Goal: Task Accomplishment & Management: Use online tool/utility

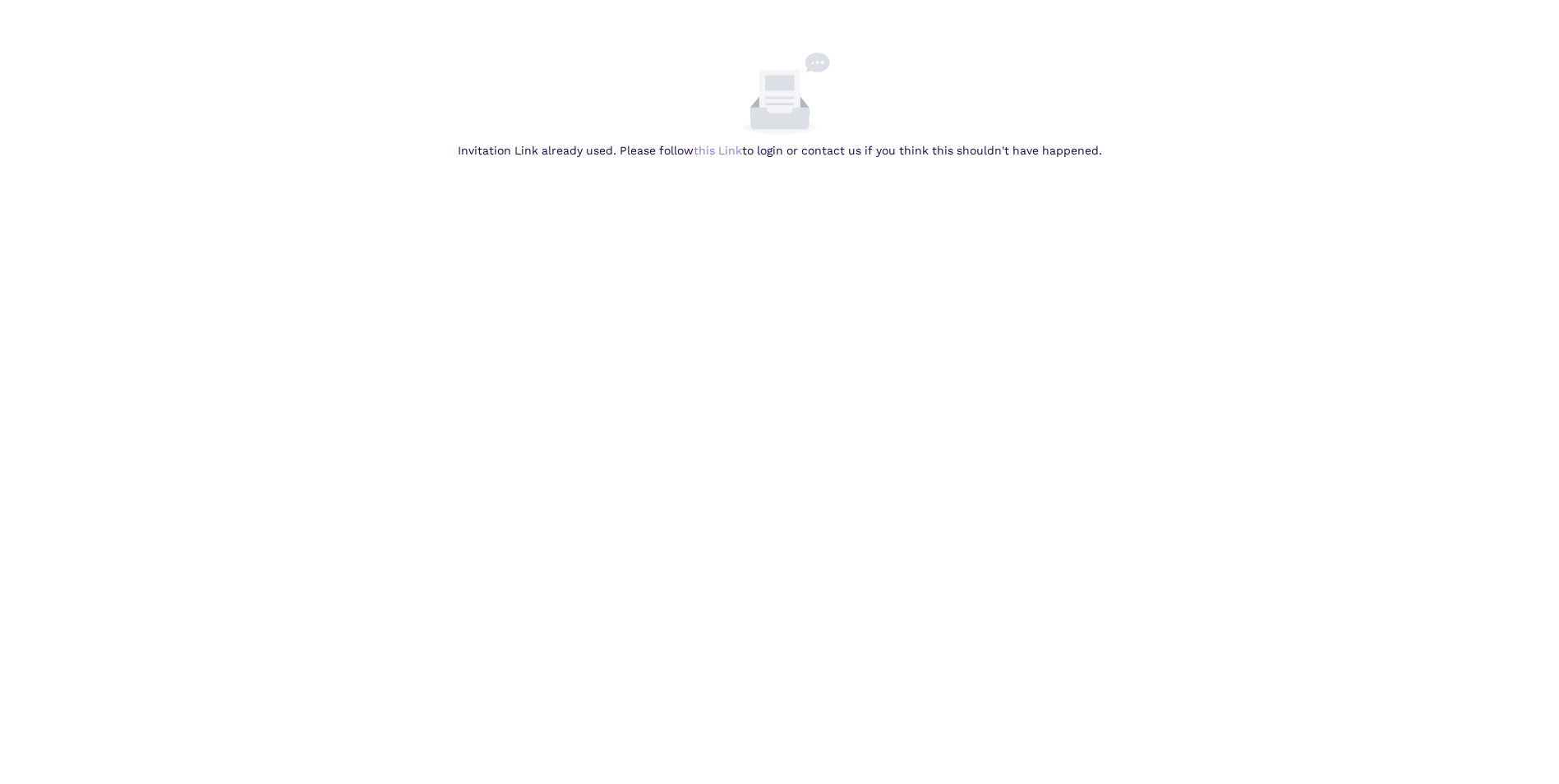
click at [0, 0] on link "this Link" at bounding box center [0, 0] width 0 height 0
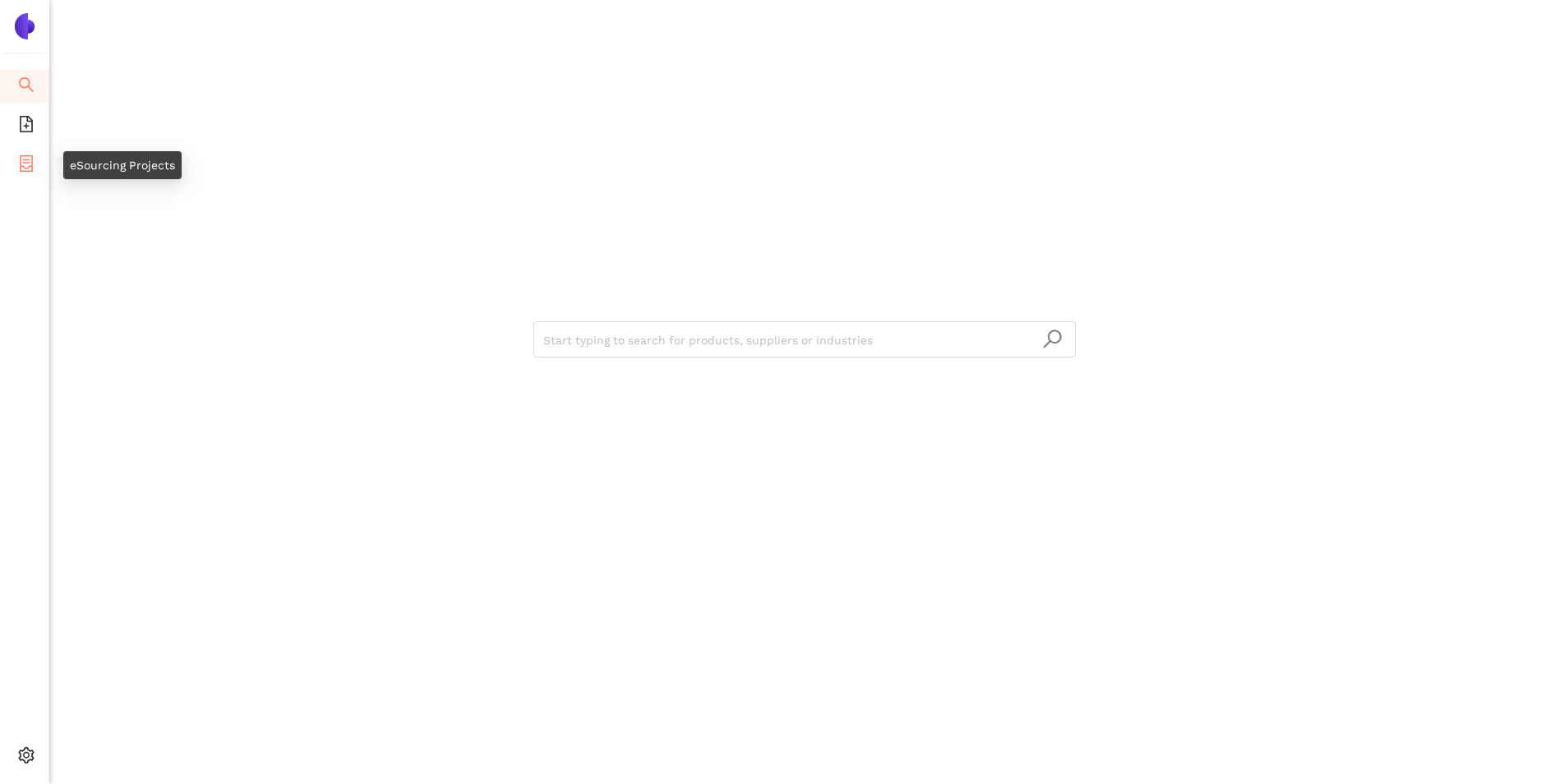
click at [29, 165] on icon "container" at bounding box center [27, 164] width 13 height 17
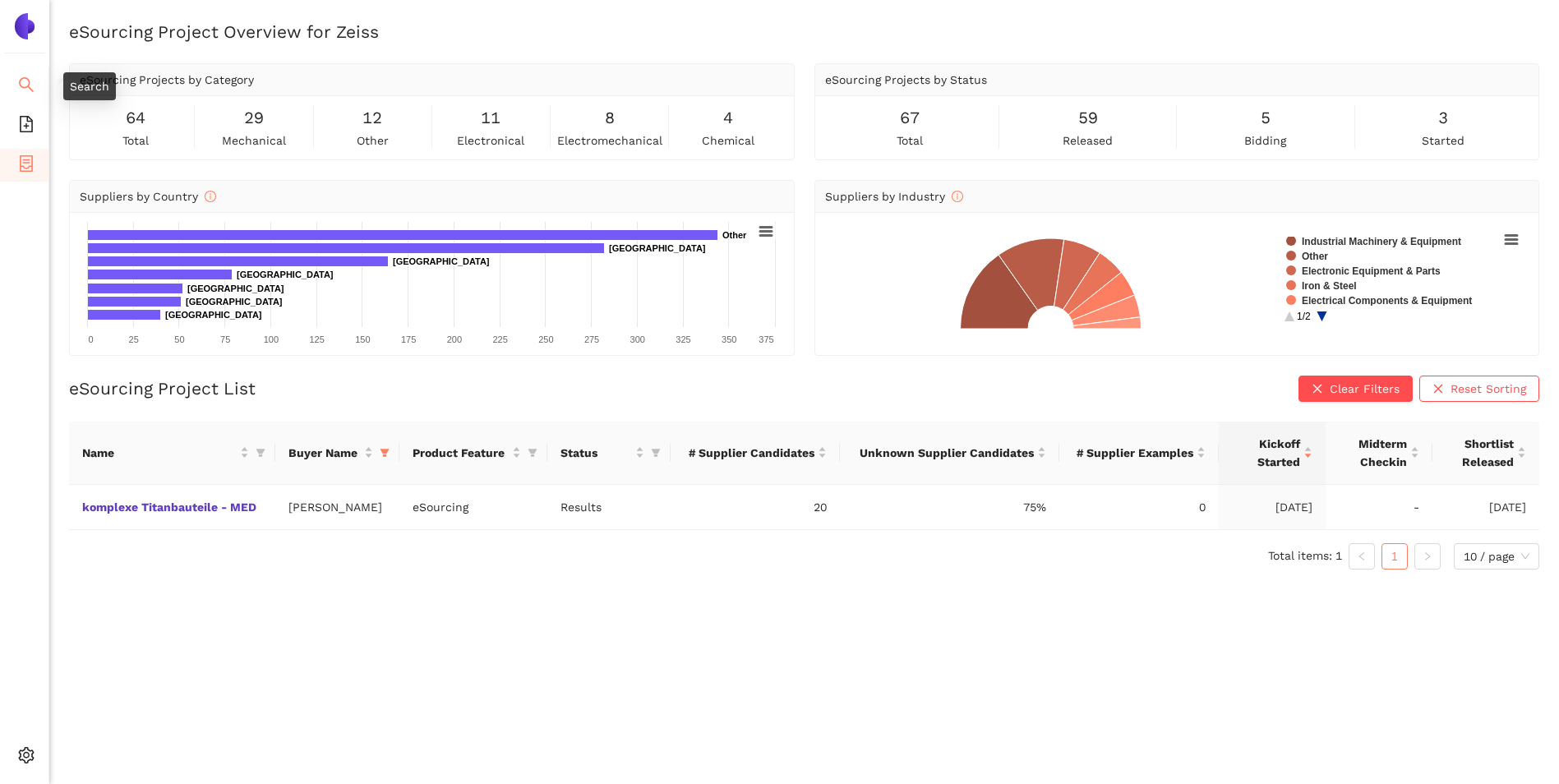
click at [17, 71] on li "Search" at bounding box center [24, 86] width 48 height 33
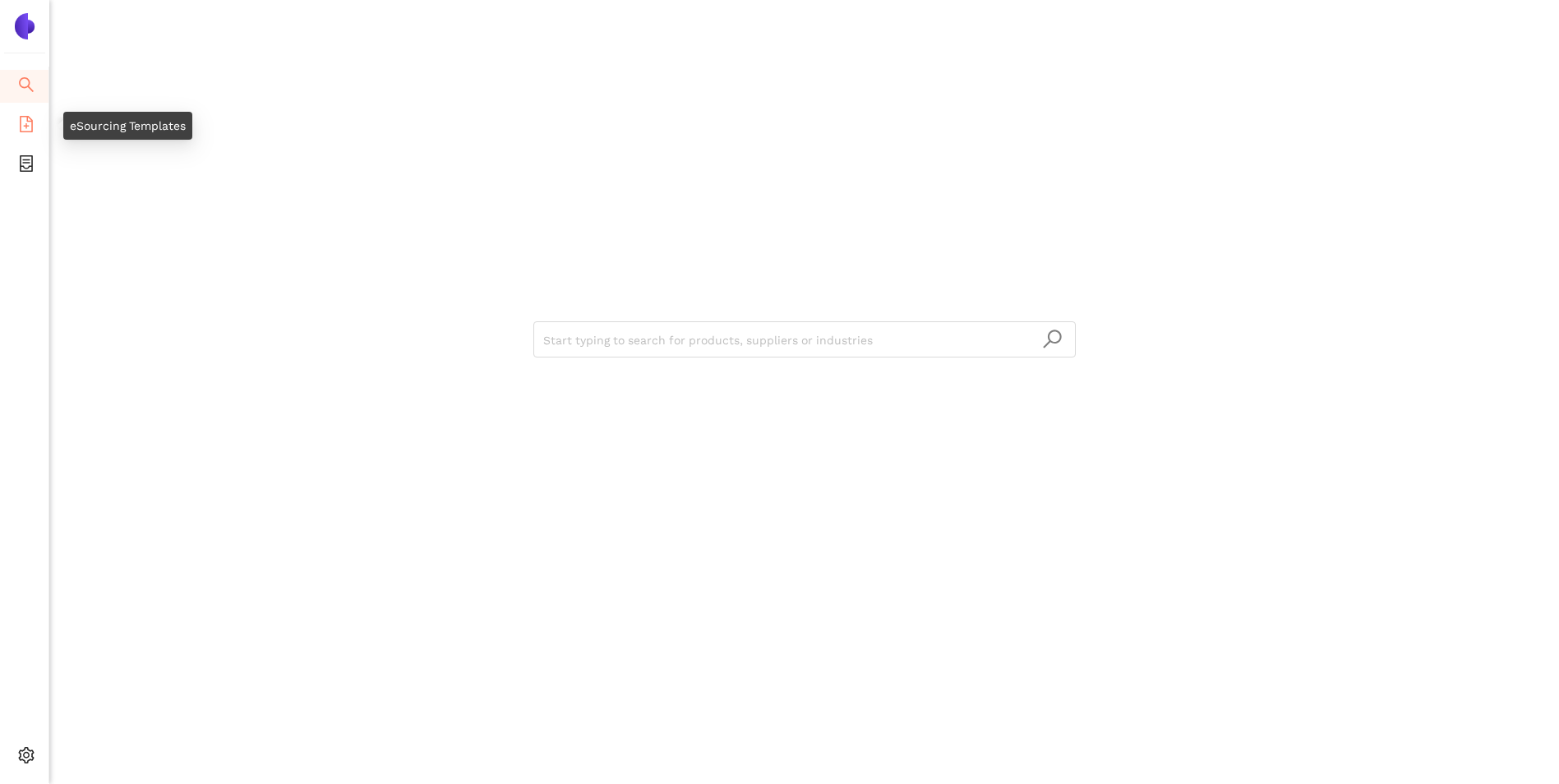
click at [24, 128] on icon "file-add" at bounding box center [27, 125] width 17 height 17
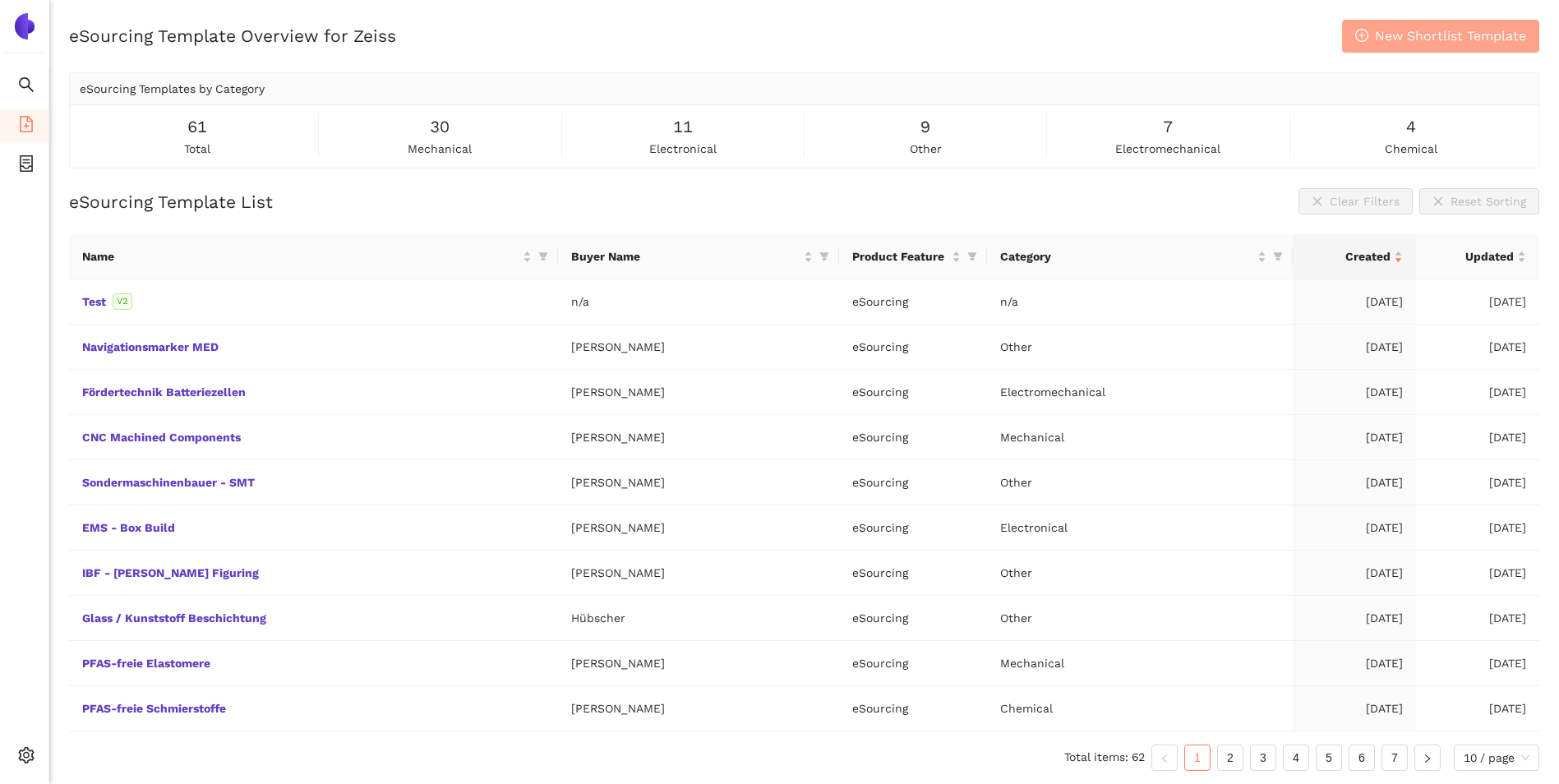
click at [1450, 29] on span "New Shortlist Template" at bounding box center [1451, 36] width 151 height 21
